Goal: Information Seeking & Learning: Find contact information

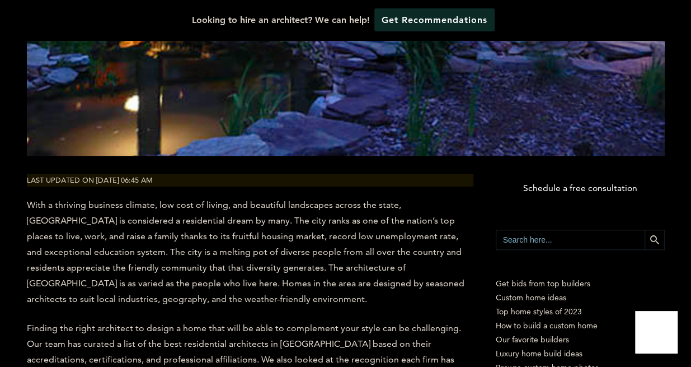
scroll to position [533, 0]
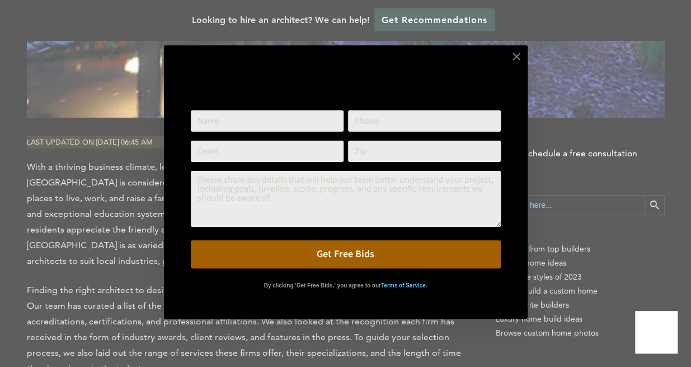
type input "\"
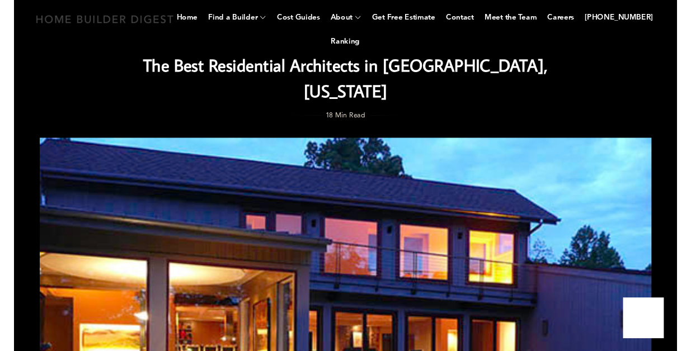
scroll to position [0, 0]
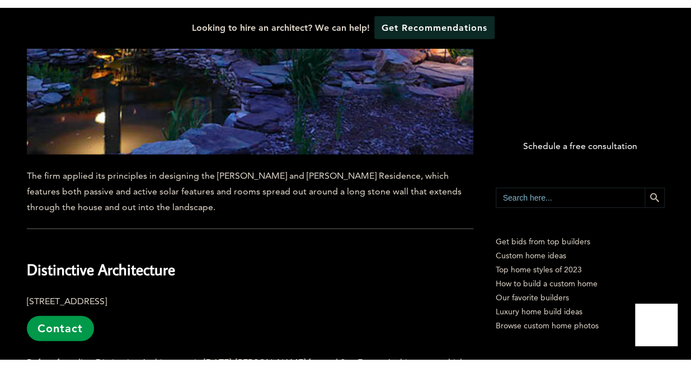
scroll to position [11416, 0]
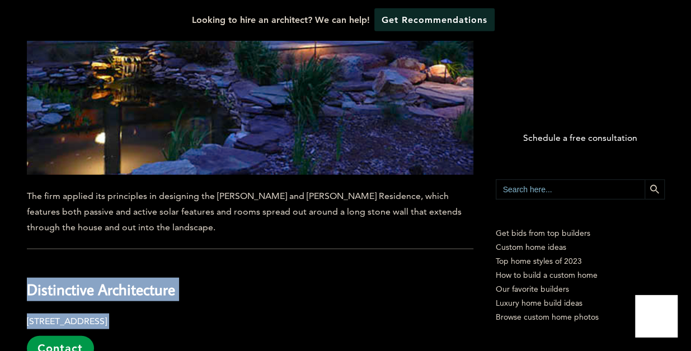
drag, startPoint x: 31, startPoint y: 109, endPoint x: 221, endPoint y: 140, distance: 192.3
copy div "Distinctive Architecture [STREET_ADDRESS]"
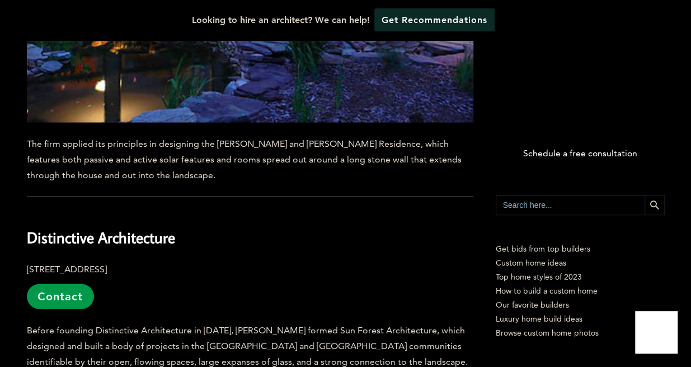
scroll to position [11492, 0]
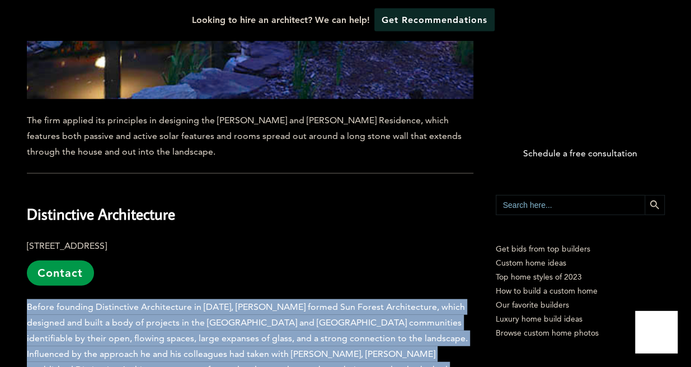
drag, startPoint x: 31, startPoint y: 124, endPoint x: 337, endPoint y: 237, distance: 326.7
click at [337, 301] on span "Before founding Distinctive Architecture in [DATE], [PERSON_NAME] formed Sun Fo…" at bounding box center [250, 369] width 447 height 136
copy span "Before founding Distinctive Architecture in [DATE], [PERSON_NAME] formed Sun Fo…"
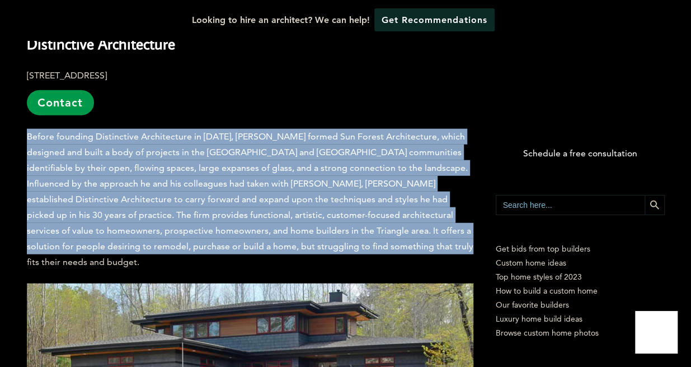
scroll to position [11758, 0]
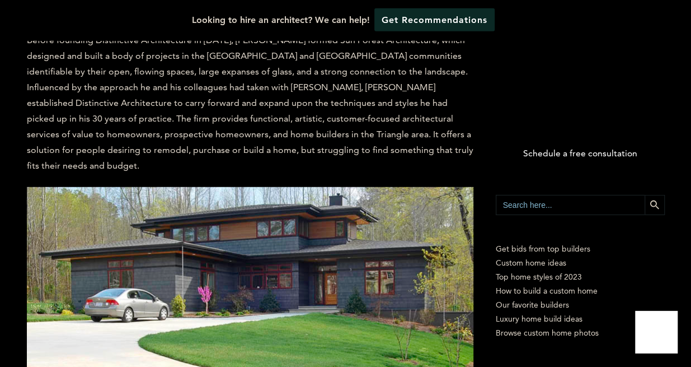
drag, startPoint x: 29, startPoint y: 213, endPoint x: 321, endPoint y: 289, distance: 301.9
copy span "[PERSON_NAME] has taken to heart several principles in designing quality custom…"
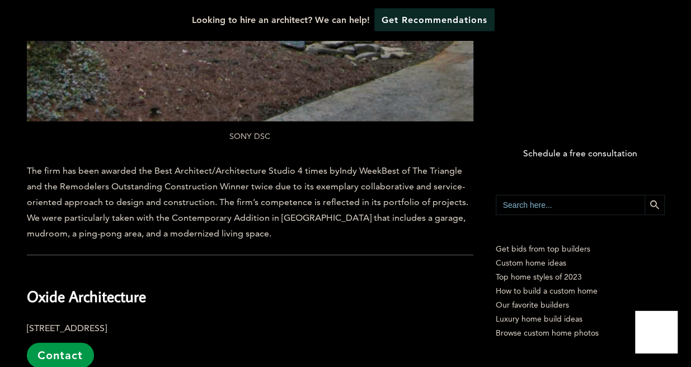
scroll to position [9303, 0]
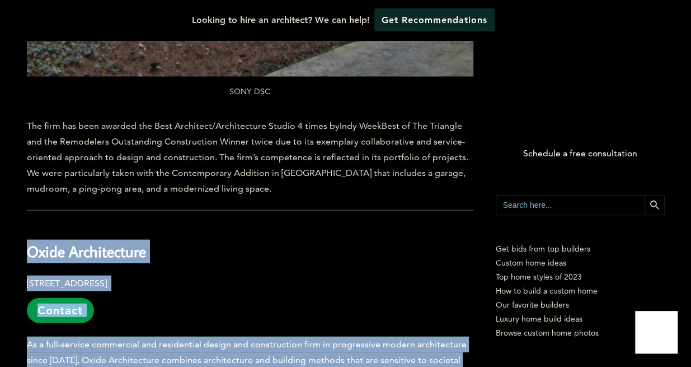
drag, startPoint x: 29, startPoint y: 145, endPoint x: 223, endPoint y: 302, distance: 249.1
copy div "Oxide Architecture [STREET_ADDRESS] Contact As a full-service commercial and re…"
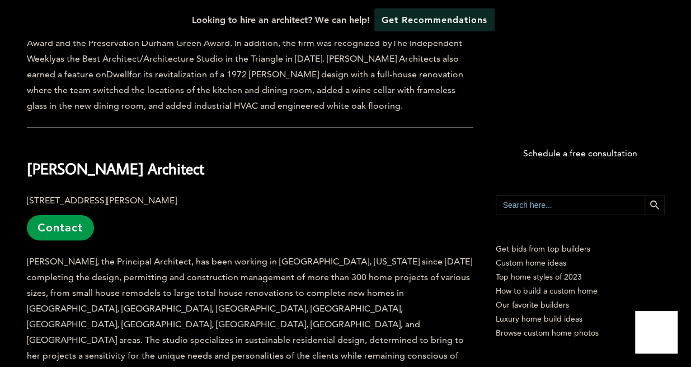
scroll to position [8323, 0]
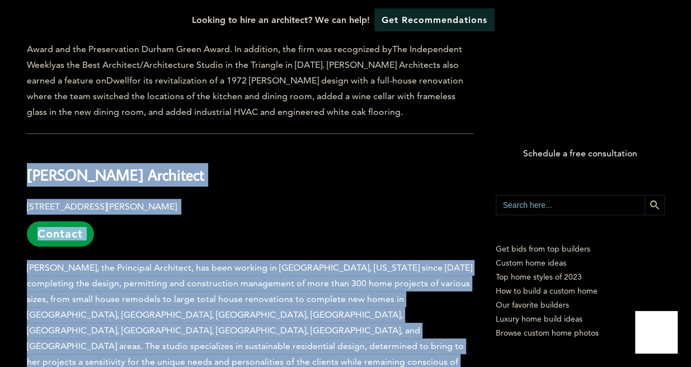
drag, startPoint x: 29, startPoint y: 86, endPoint x: 168, endPoint y: 305, distance: 259.9
copy div "[PERSON_NAME] Architect [STREET_ADDRESS][PERSON_NAME] Contact [PERSON_NAME], th…"
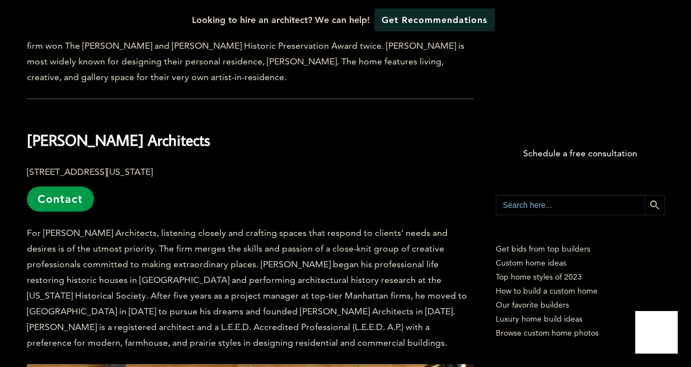
scroll to position [7600, 0]
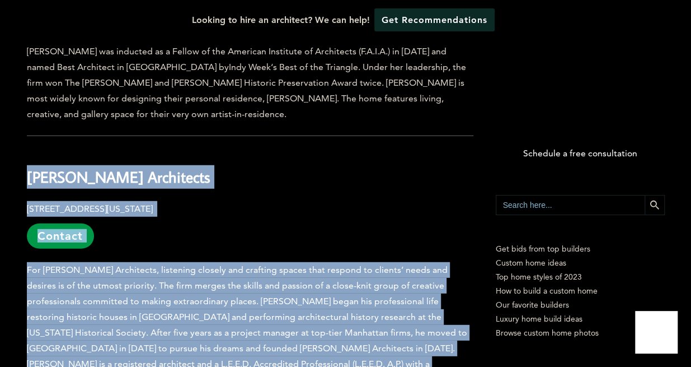
drag, startPoint x: 30, startPoint y: 106, endPoint x: 470, endPoint y: 302, distance: 482.0
copy div "[PERSON_NAME] Architects [STREET_ADDRESS][US_STATE] Contact For [PERSON_NAME] A…"
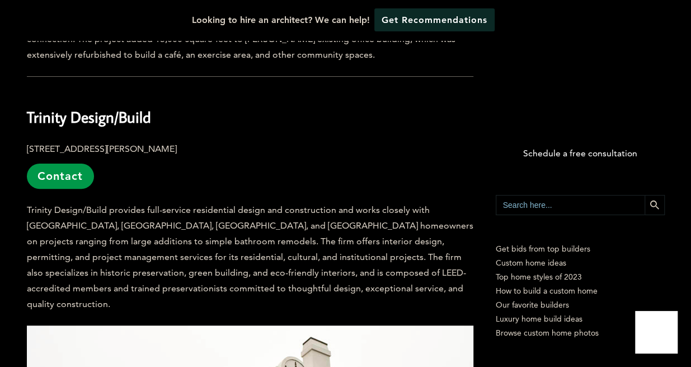
scroll to position [6285, 0]
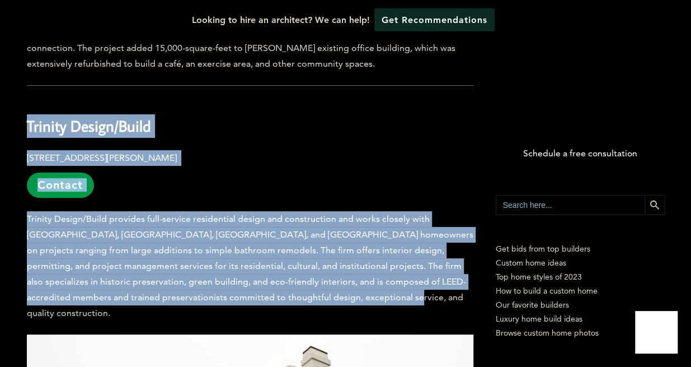
drag, startPoint x: 27, startPoint y: 85, endPoint x: 285, endPoint y: 259, distance: 310.8
copy div "Trinity Design/Build [STREET_ADDRESS][PERSON_NAME] Contact Trinity Design/Build…"
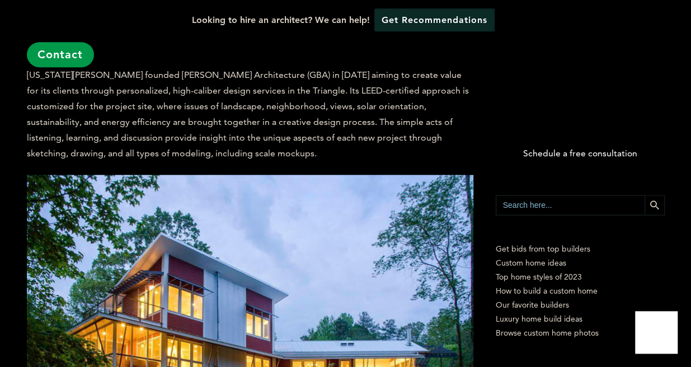
scroll to position [2338, 0]
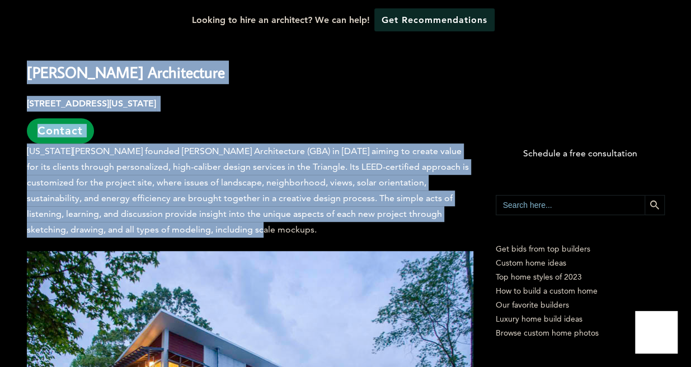
drag, startPoint x: 29, startPoint y: 81, endPoint x: 204, endPoint y: 241, distance: 237.3
copy div "[PERSON_NAME] Architecture [STREET_ADDRESS][US_STATE] Contact [US_STATE][PERSON…"
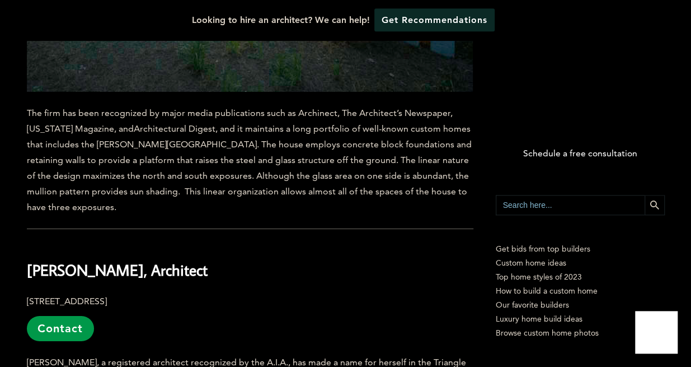
scroll to position [3844, 0]
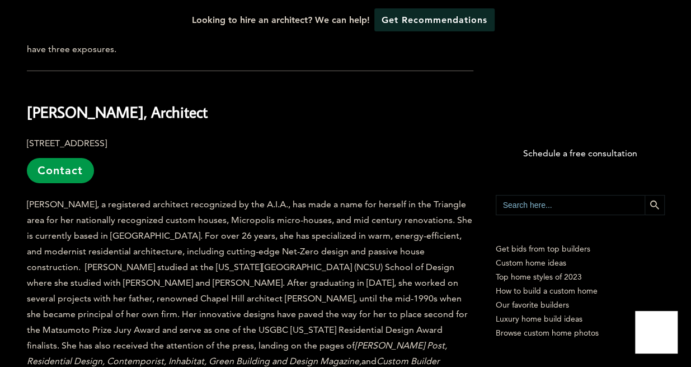
scroll to position [3958, 0]
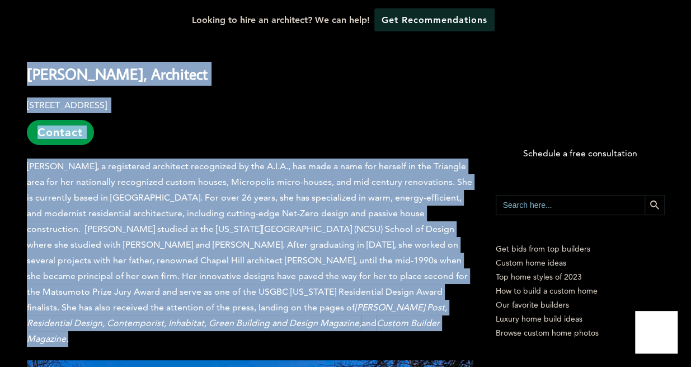
drag, startPoint x: 25, startPoint y: 63, endPoint x: 275, endPoint y: 320, distance: 358.2
copy div "Loremip Dolorsit Ametconse, Adipiscin 358 Elitsedd Ei., Tempor Inci, UT 38182 L…"
drag, startPoint x: 285, startPoint y: 53, endPoint x: 181, endPoint y: 60, distance: 104.3
click at [181, 60] on h2 "[PERSON_NAME], Architect" at bounding box center [250, 65] width 447 height 39
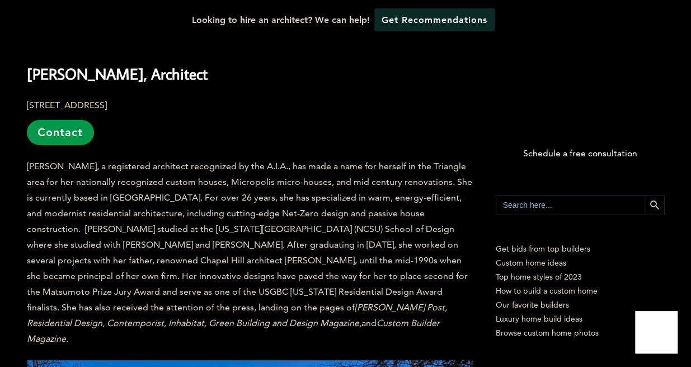
drag, startPoint x: 274, startPoint y: 63, endPoint x: 29, endPoint y: 61, distance: 244.6
click at [29, 61] on h2 "[PERSON_NAME], Architect" at bounding box center [250, 65] width 447 height 39
copy b "[PERSON_NAME], Architect"
